Goal: Information Seeking & Learning: Learn about a topic

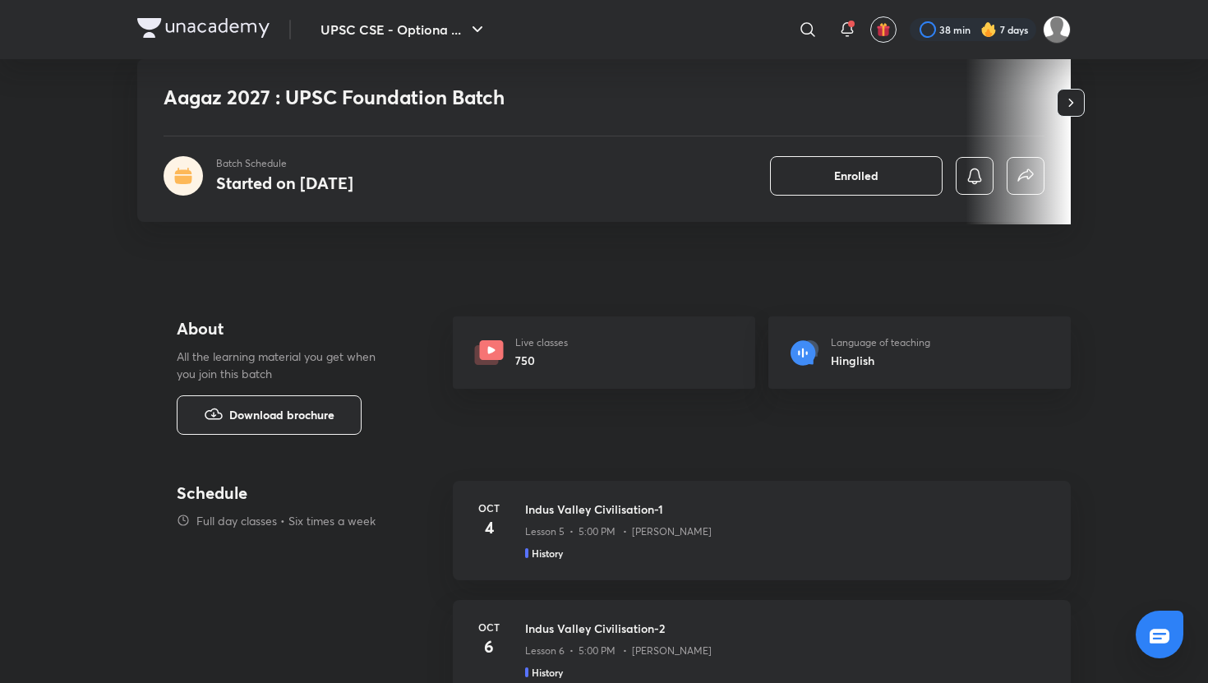
scroll to position [501, 0]
click at [279, 421] on span "Download brochure" at bounding box center [281, 414] width 105 height 18
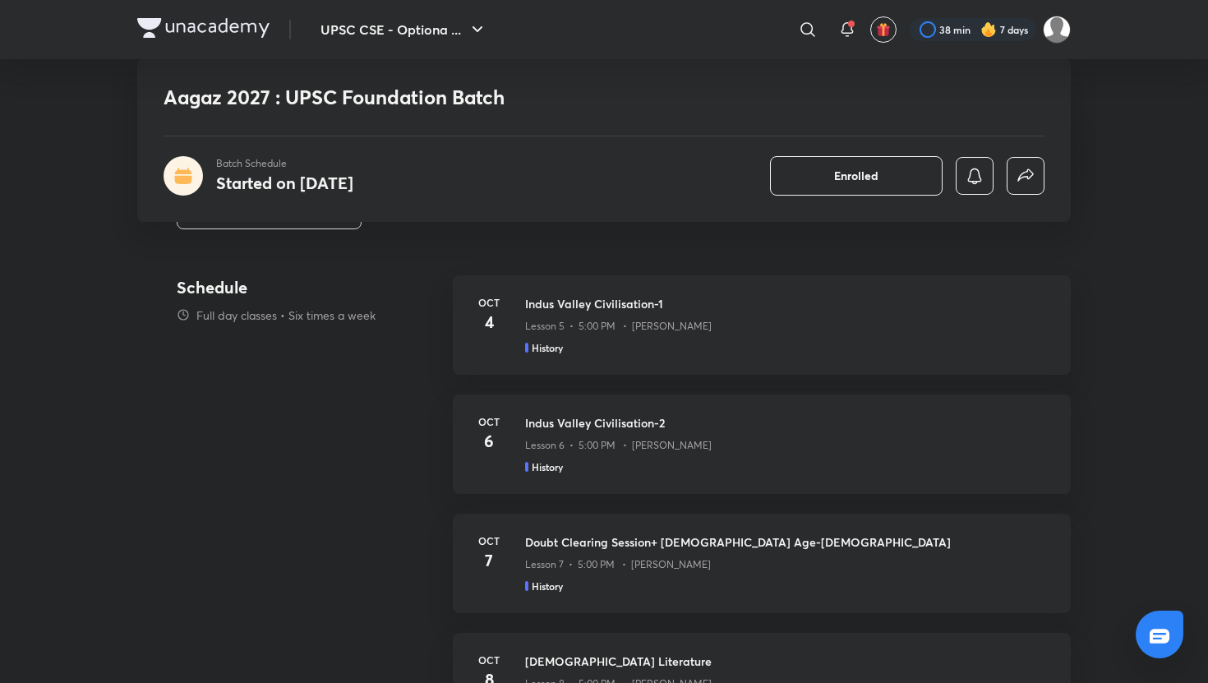
scroll to position [699, 0]
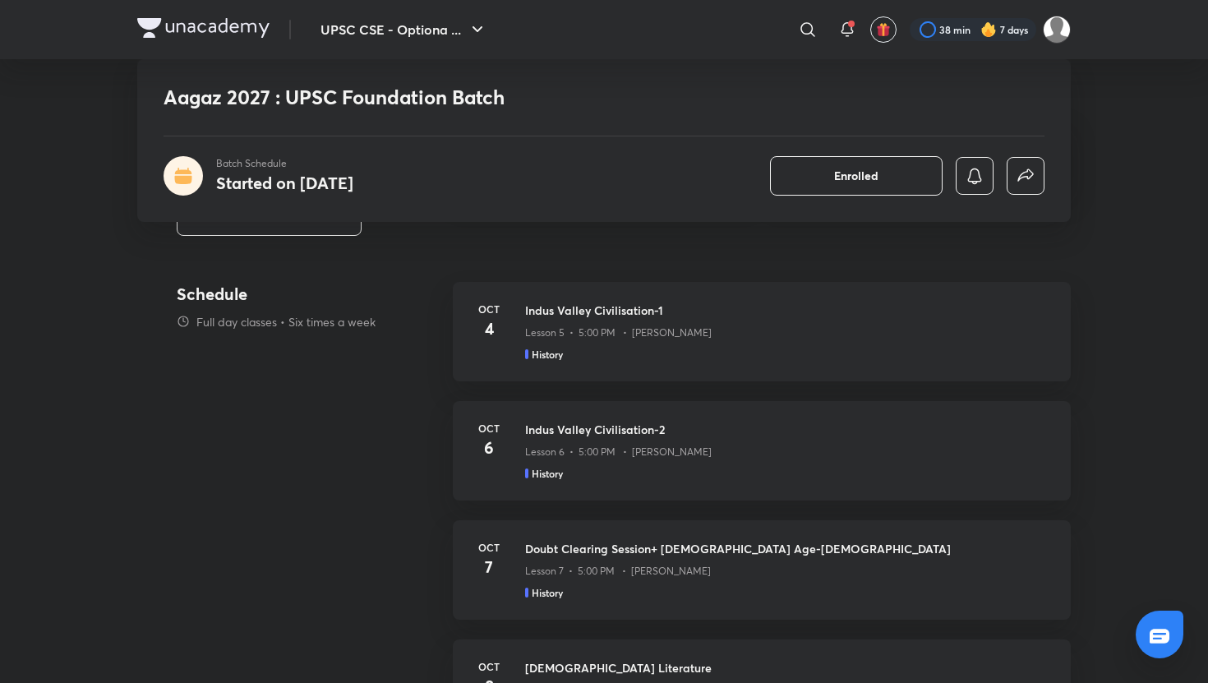
click at [307, 318] on p "Full day classes • Six times a week" at bounding box center [285, 321] width 179 height 17
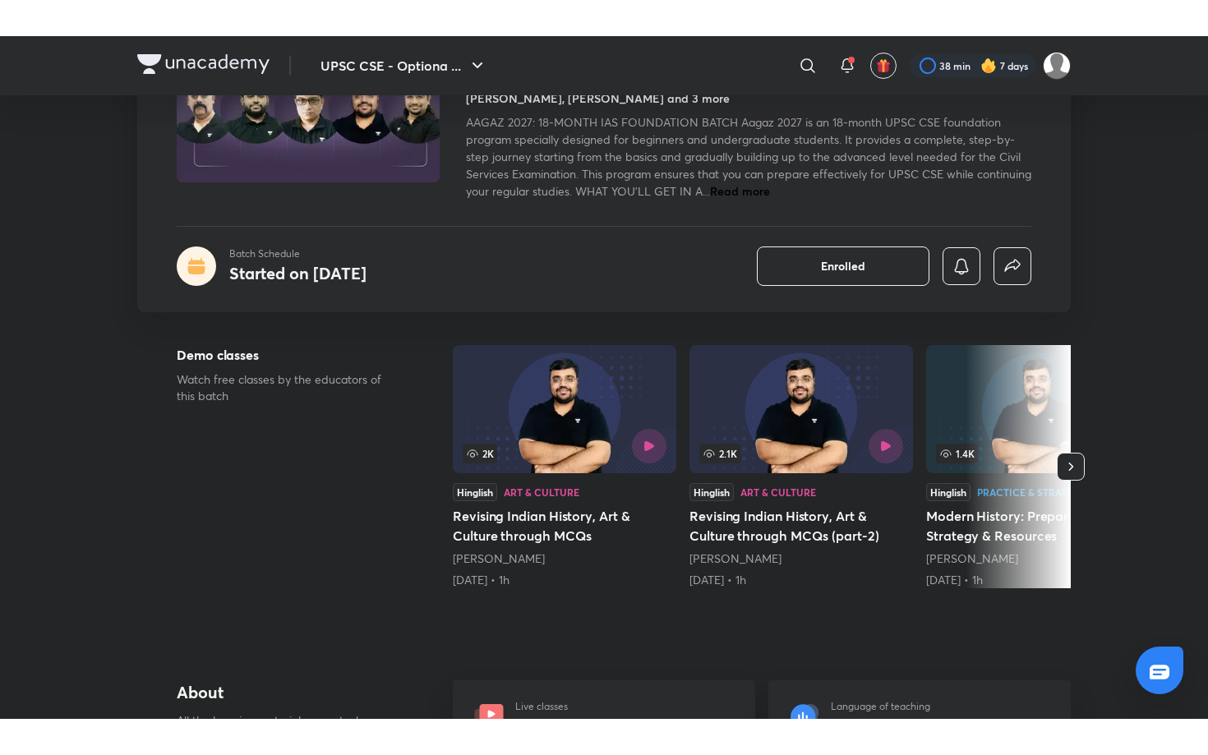
scroll to position [0, 0]
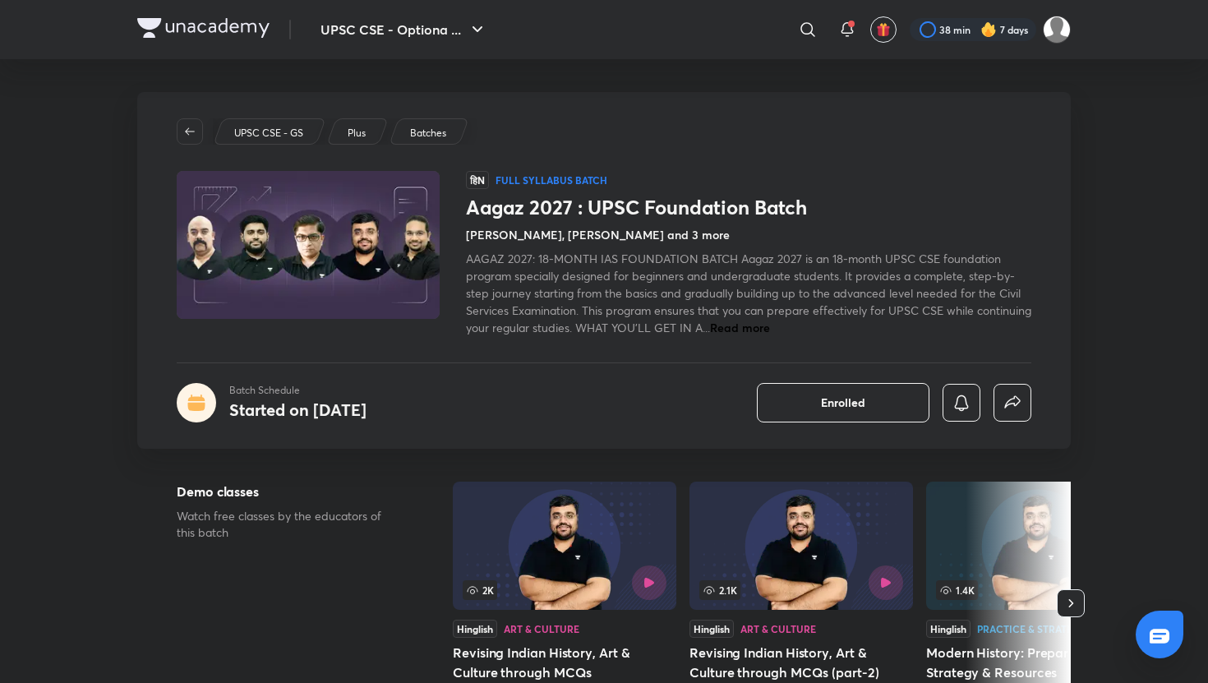
click at [284, 134] on p "UPSC CSE - GS" at bounding box center [268, 133] width 69 height 15
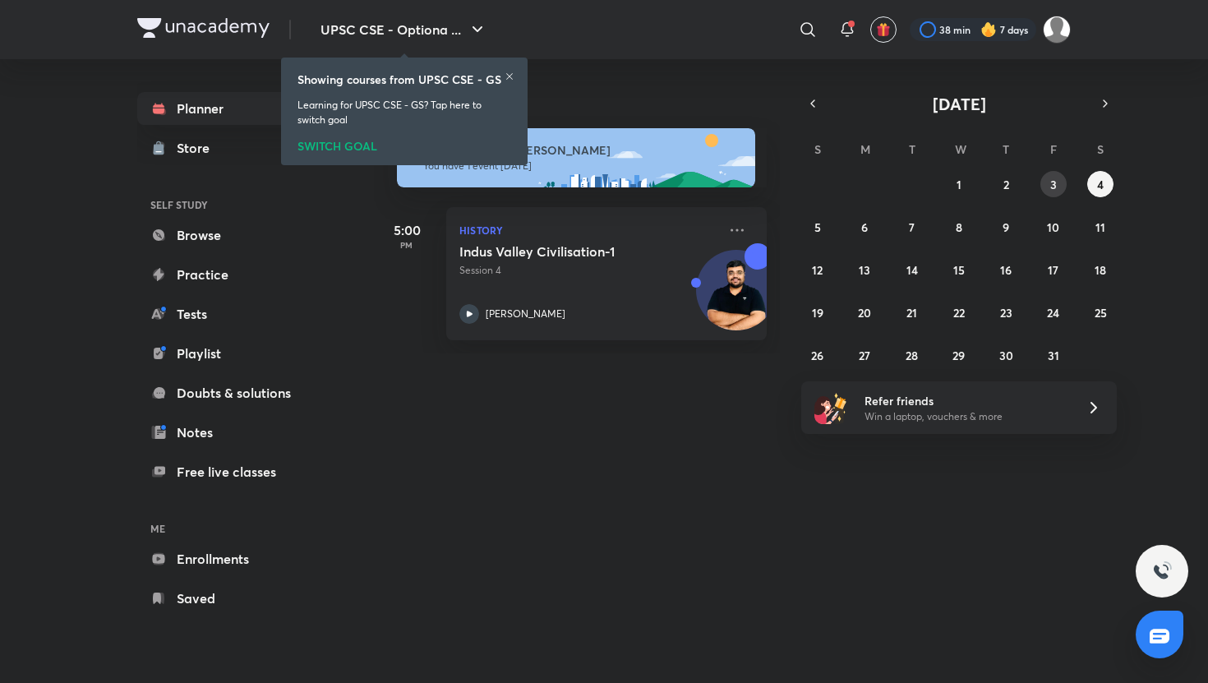
click at [1016, 176] on button "3" at bounding box center [1053, 184] width 26 height 26
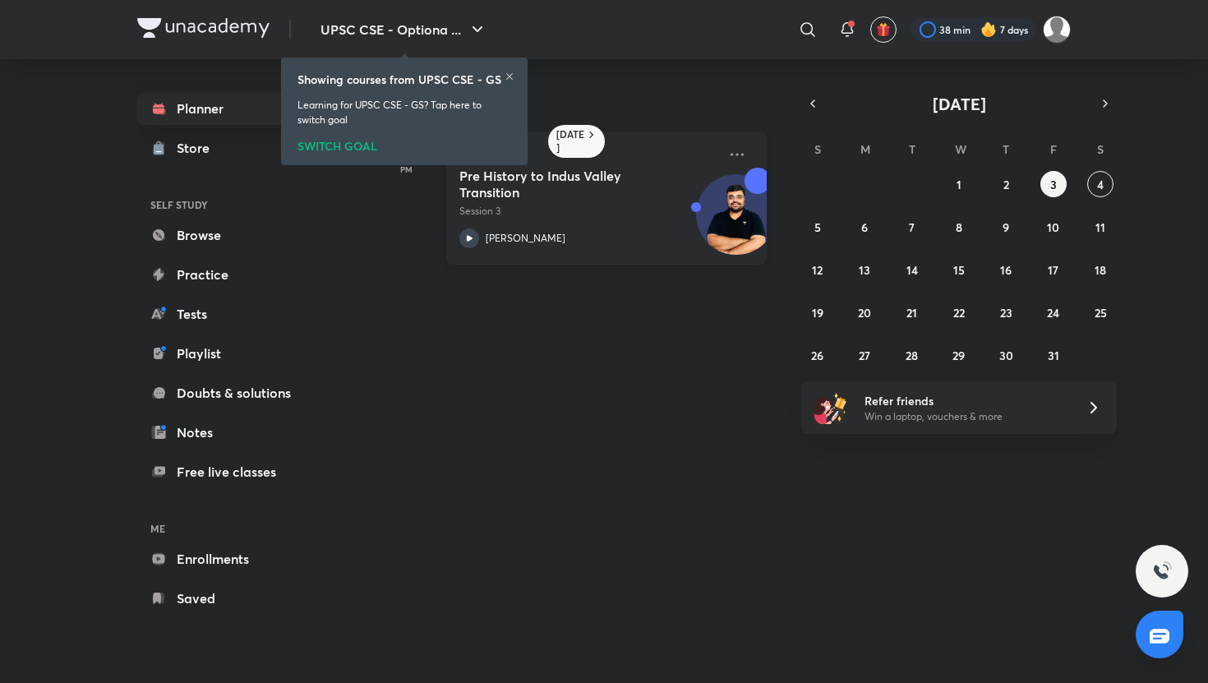
click at [574, 234] on div "[PERSON_NAME]" at bounding box center [588, 238] width 258 height 20
